Goal: Navigation & Orientation: Understand site structure

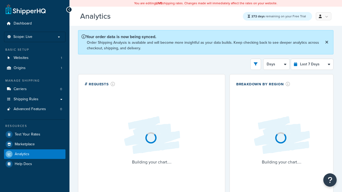
select select "last_7_days"
click at [69, 10] on icon at bounding box center [69, 10] width 2 height 4
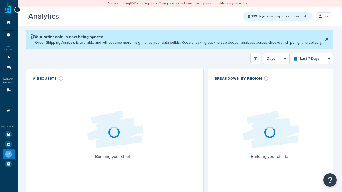
click at [17, 8] on icon at bounding box center [17, 10] width 2 height 4
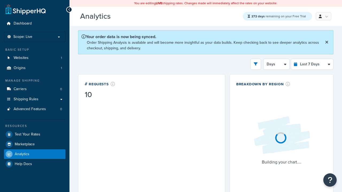
scroll to position [7, 0]
